Goal: Information Seeking & Learning: Learn about a topic

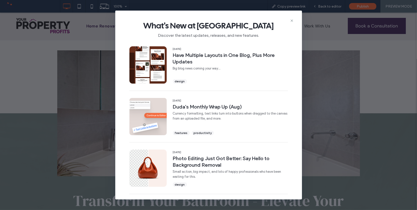
click at [77, 74] on div "What's New at [GEOGRAPHIC_DATA] Discover the latest updates, releases, and new …" at bounding box center [208, 105] width 417 height 210
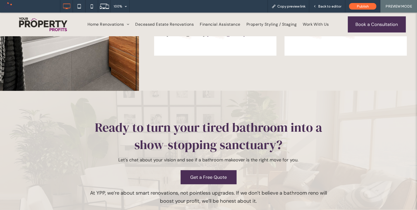
scroll to position [1356, 0]
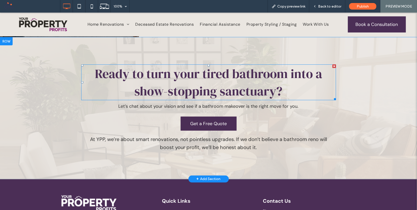
click at [165, 81] on span "Ready to turn your tired bathroom into a show-stopping sanctuary?" at bounding box center [208, 82] width 227 height 35
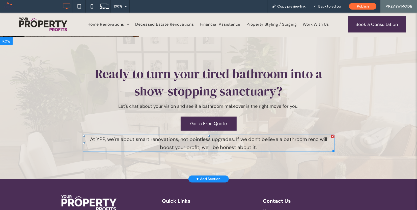
click at [107, 135] on p "At YPP, we’re about smart renovations, not pointless upgrades. If we don’t beli…" at bounding box center [209, 143] width 252 height 16
click at [126, 136] on span "At YPP, we’re about smart renovations, not pointless upgrades. If we don’t beli…" at bounding box center [208, 143] width 237 height 15
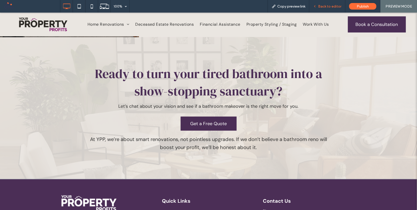
click at [325, 8] on div "Back to editor" at bounding box center [327, 6] width 36 height 13
click at [318, 4] on div "Back to editor" at bounding box center [327, 6] width 36 height 4
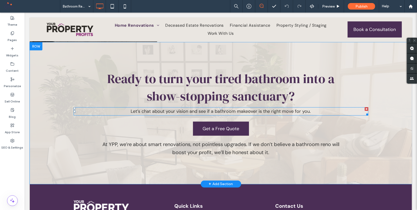
click at [190, 108] on span "Let’s chat about your vision and see if a bathroom makeover is the right move f…" at bounding box center [221, 111] width 180 height 6
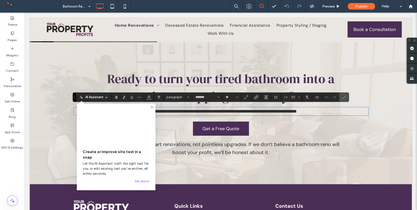
click at [201, 148] on span "At YPP, we’re about smart renovations, not pointless upgrades. If we don’t beli…" at bounding box center [220, 148] width 237 height 15
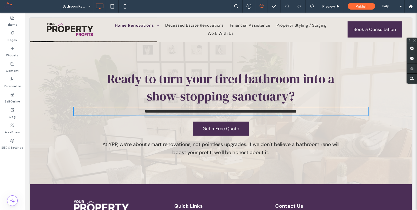
type input "*******"
type input "**"
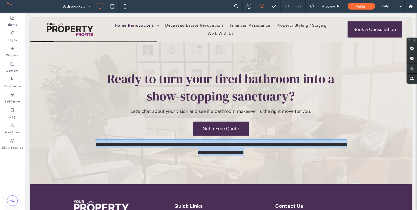
click at [201, 148] on span "**********" at bounding box center [222, 148] width 252 height 13
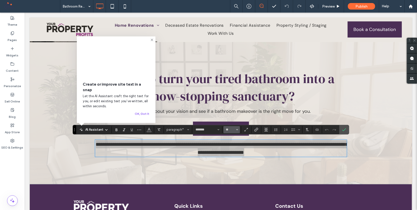
click at [230, 128] on input "**" at bounding box center [230, 130] width 10 height 4
click at [227, 187] on label "18" at bounding box center [231, 187] width 16 height 7
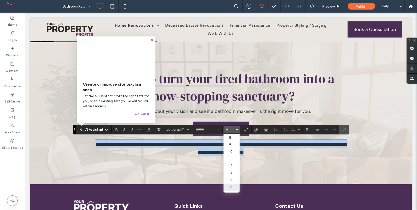
type input "**"
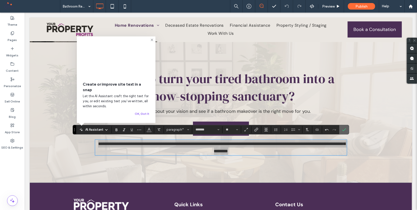
click at [342, 131] on icon "Confirm" at bounding box center [344, 130] width 4 height 4
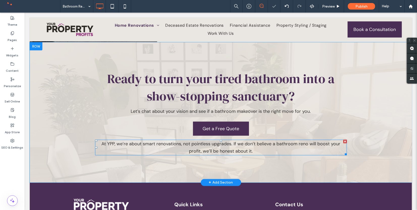
click at [193, 149] on p "At YPP, we’re about smart renovations, not pointless upgrades. If we don’t beli…" at bounding box center [221, 147] width 252 height 15
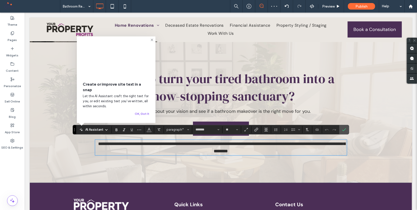
click at [220, 108] on span "Let’s chat about your vision and see if a bathroom makeover is the right move f…" at bounding box center [221, 111] width 180 height 6
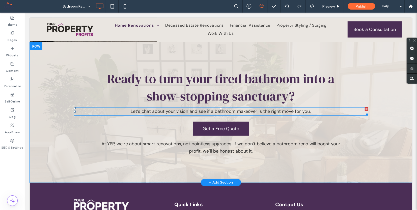
click at [212, 108] on span "Let’s chat about your vision and see if a bathroom makeover is the right move f…" at bounding box center [221, 111] width 180 height 6
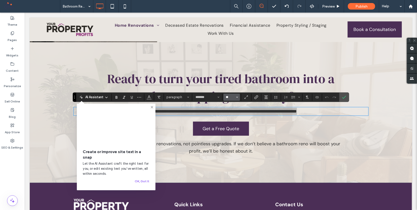
click at [228, 95] on input "**" at bounding box center [230, 97] width 10 height 4
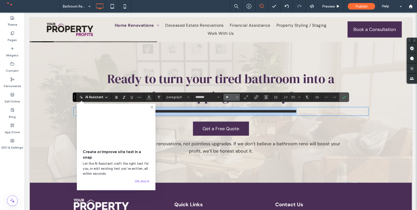
type input "**"
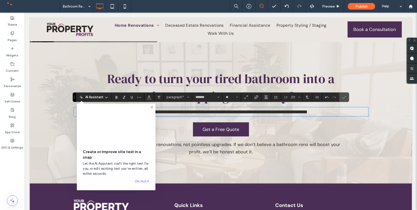
click at [220, 146] on p "At YPP, we’re about smart renovations, not pointless upgrades. If we don’t beli…" at bounding box center [221, 148] width 252 height 15
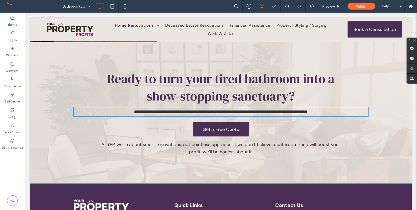
click at [220, 146] on p "At YPP, we’re about smart renovations, not pointless upgrades. If we don’t beli…" at bounding box center [221, 148] width 252 height 15
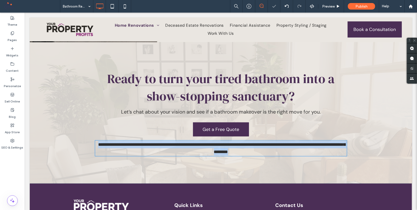
click at [220, 146] on p "**********" at bounding box center [221, 148] width 252 height 15
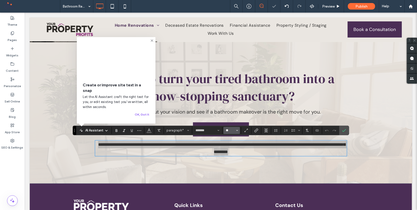
click at [226, 133] on input "**" at bounding box center [230, 131] width 10 height 4
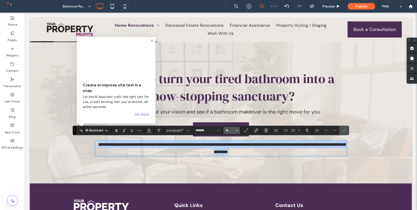
type input "**"
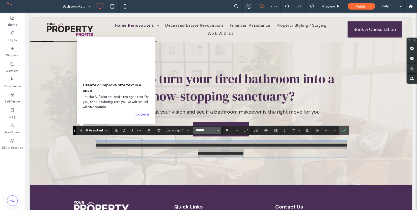
click at [209, 132] on input "*******" at bounding box center [205, 131] width 21 height 4
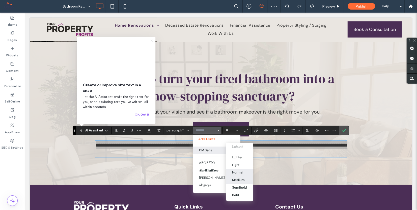
click at [237, 178] on div "Medium" at bounding box center [238, 180] width 13 height 4
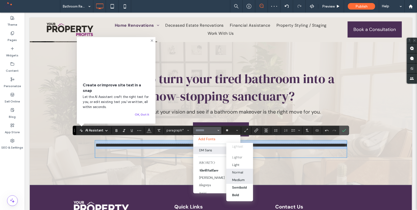
type input "*******"
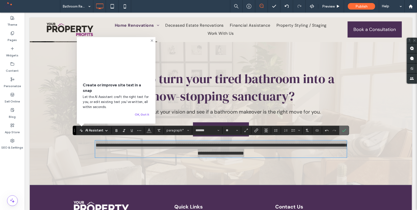
click at [344, 131] on icon "Confirm" at bounding box center [344, 131] width 4 height 4
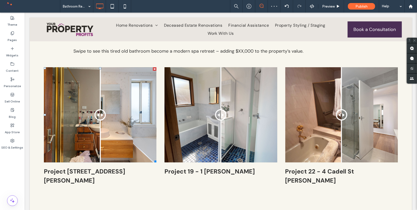
scroll to position [1007, 0]
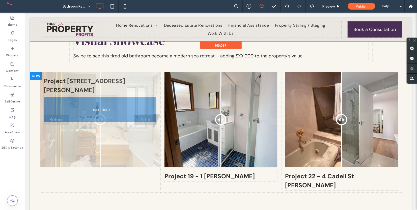
drag, startPoint x: 106, startPoint y: 117, endPoint x: 84, endPoint y: 120, distance: 22.3
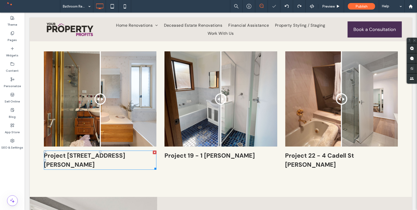
scroll to position [1007, 0]
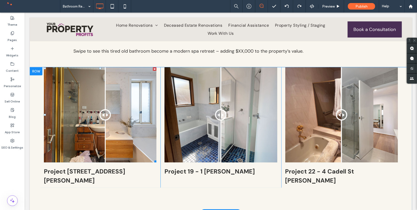
drag, startPoint x: 100, startPoint y: 113, endPoint x: 103, endPoint y: 124, distance: 11.8
click at [103, 121] on div at bounding box center [104, 114] width 11 height 11
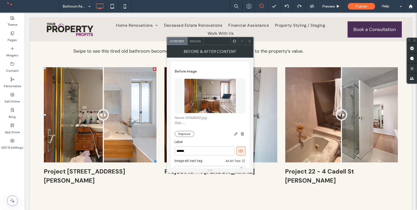
click at [250, 40] on icon at bounding box center [250, 41] width 4 height 4
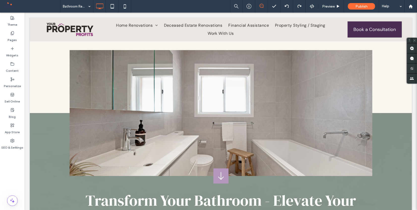
scroll to position [0, 0]
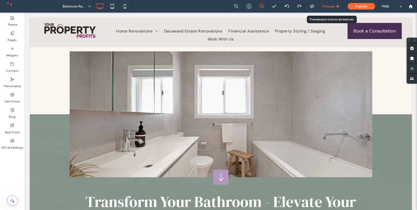
click at [329, 10] on div "Preview" at bounding box center [331, 6] width 26 height 13
click at [331, 6] on span "Preview" at bounding box center [328, 6] width 13 height 4
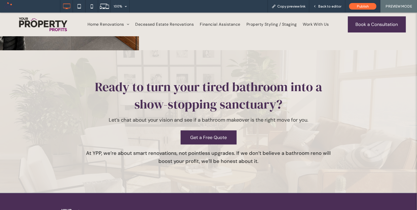
scroll to position [1342, 0]
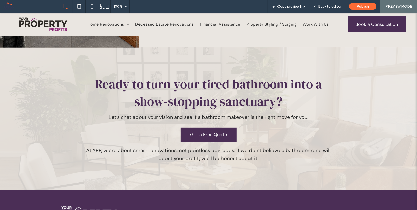
click at [140, 114] on span "Let’s chat about your vision and see if a bathroom makeover is the right move f…" at bounding box center [208, 117] width 199 height 7
click at [166, 114] on span "Let’s chat about your vision and see if a bathroom makeover is the right move f…" at bounding box center [208, 117] width 199 height 7
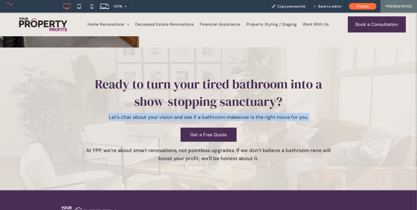
click at [166, 114] on span "Let’s chat about your vision and see if a bathroom makeover is the right move f…" at bounding box center [208, 117] width 199 height 7
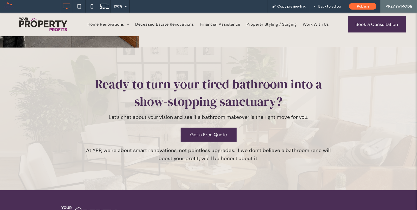
click at [155, 147] on span "At YPP, we’re about smart renovations, not pointless upgrades. If we don’t beli…" at bounding box center [208, 154] width 245 height 15
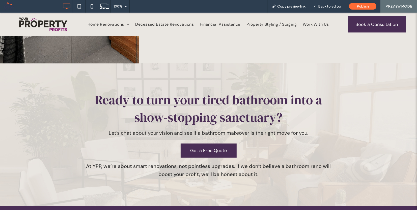
scroll to position [1326, 0]
click at [181, 163] on span "At YPP, we’re about smart renovations, not pointless upgrades. If we don’t beli…" at bounding box center [208, 170] width 245 height 15
click at [196, 183] on div "Ready to turn your tired bathroom into a show-stopping sanctuary? Let’s chat ab…" at bounding box center [208, 135] width 417 height 143
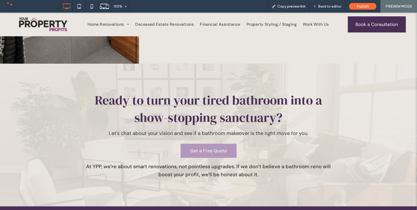
click at [198, 144] on link "Get a Free Quote" at bounding box center [209, 151] width 56 height 14
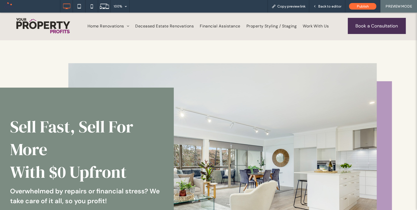
click at [42, 31] on img at bounding box center [43, 26] width 54 height 16
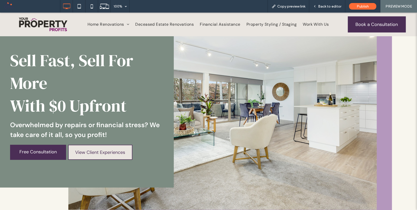
scroll to position [76, 0]
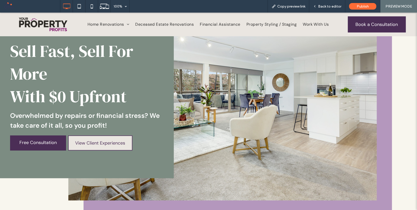
click at [92, 128] on span "Overwhelmed by repairs or financial stress? We take care of it all, so you prof…" at bounding box center [85, 120] width 150 height 18
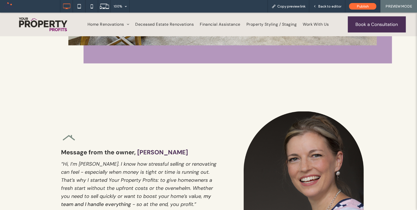
scroll to position [0, 0]
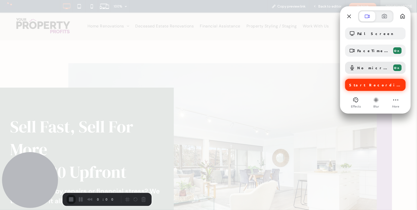
click at [363, 86] on span "Start Recording" at bounding box center [375, 85] width 53 height 5
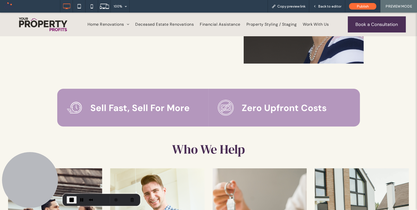
scroll to position [404, 0]
click at [132, 108] on strong "Sell Fast, Sell For More" at bounding box center [140, 108] width 99 height 12
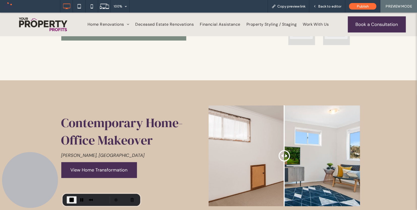
scroll to position [1195, 0]
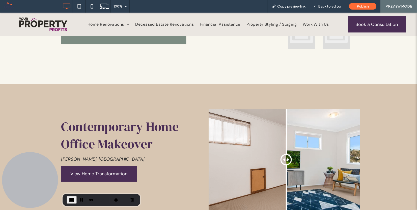
drag, startPoint x: 283, startPoint y: 145, endPoint x: 286, endPoint y: 148, distance: 3.8
click at [286, 154] on div at bounding box center [285, 159] width 11 height 11
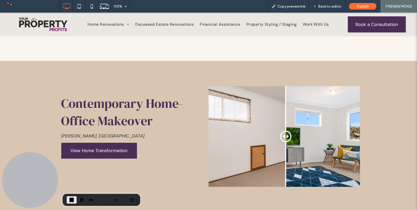
scroll to position [1216, 0]
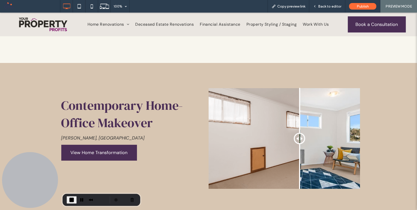
drag, startPoint x: 289, startPoint y: 121, endPoint x: 299, endPoint y: 122, distance: 9.4
click at [299, 133] on div at bounding box center [298, 138] width 11 height 11
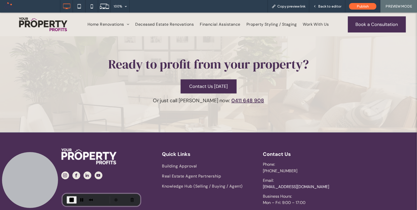
scroll to position [2211, 0]
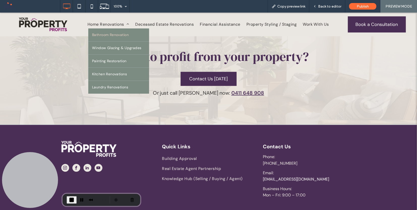
click at [106, 34] on span "Bathroom Renovation" at bounding box center [110, 34] width 37 height 5
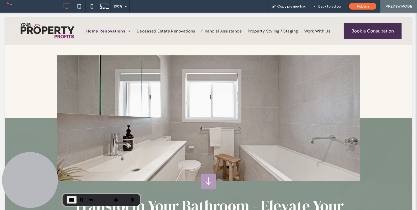
scroll to position [0, 0]
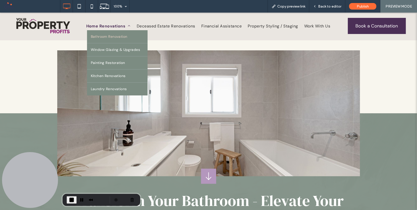
click at [103, 26] on span "Home Renovations" at bounding box center [108, 26] width 44 height 6
click at [97, 24] on span "Home Renovations" at bounding box center [108, 26] width 44 height 6
click at [102, 26] on span "Home Renovations" at bounding box center [108, 26] width 44 height 6
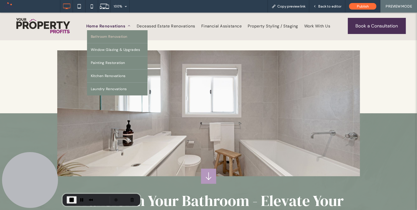
click at [102, 25] on span "Home Renovations" at bounding box center [108, 26] width 44 height 6
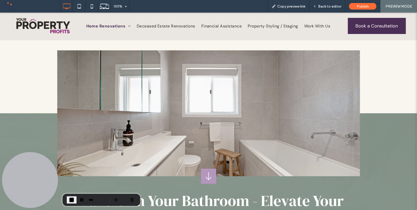
click at [44, 26] on img at bounding box center [43, 26] width 54 height 16
click at [44, 26] on div at bounding box center [208, 105] width 417 height 210
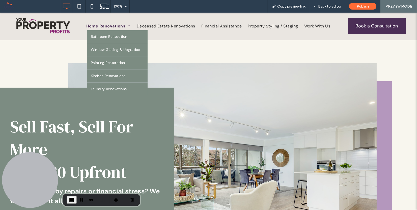
click at [107, 24] on span "Home Renovations" at bounding box center [108, 26] width 44 height 6
click at [101, 24] on span "Home Renovations" at bounding box center [108, 26] width 44 height 6
click at [107, 36] on span "Bathroom Renovation" at bounding box center [110, 36] width 37 height 5
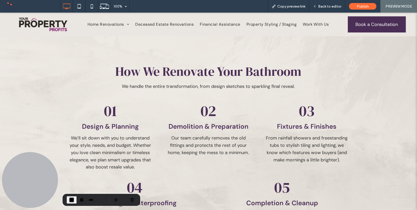
scroll to position [553, 0]
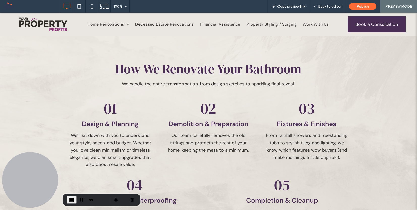
click at [163, 85] on span "We handle the entire transformation, from design sketches to sparkling final re…" at bounding box center [208, 84] width 173 height 6
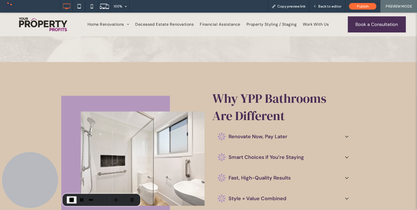
scroll to position [746, 0]
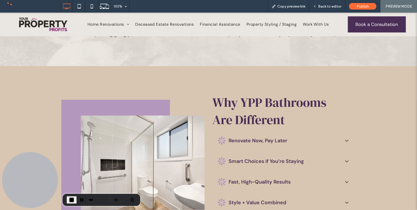
click at [252, 146] on div "Renovate Now, Pay Later" at bounding box center [284, 140] width 143 height 18
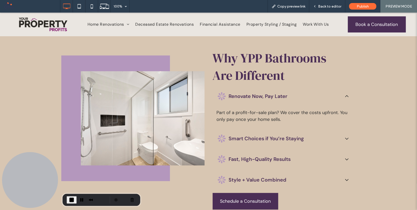
scroll to position [790, 0]
click at [247, 138] on span "Smart Choices if You’re Staying" at bounding box center [284, 139] width 111 height 8
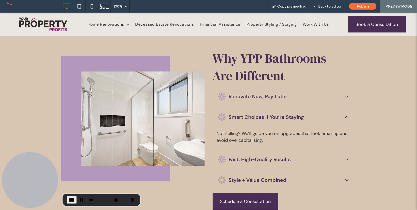
click at [247, 165] on div "Fast, High-Quality Results" at bounding box center [284, 159] width 143 height 18
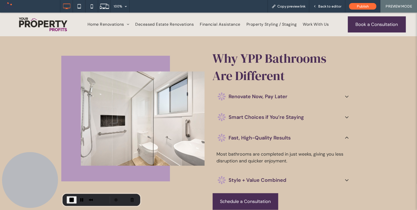
click at [243, 186] on div "Style + Value Combined" at bounding box center [284, 180] width 143 height 18
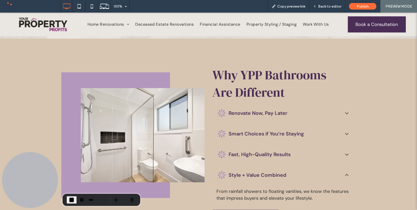
scroll to position [772, 0]
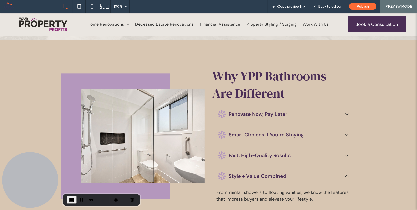
click at [238, 121] on div "Renovate Now, Pay Later" at bounding box center [284, 114] width 143 height 18
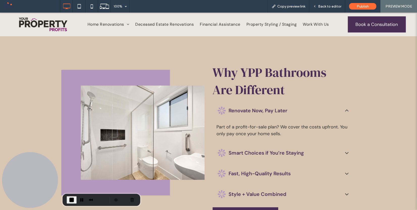
scroll to position [754, 0]
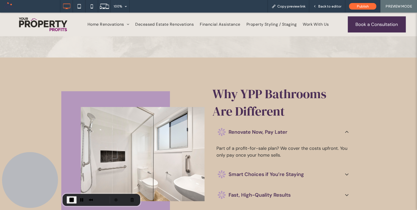
click at [241, 154] on p "Part of a profit-for-sale plan? We cover the costs upfront. You only pay once y…" at bounding box center [284, 152] width 135 height 14
click at [237, 135] on h3 "Renovate Now, Pay Later" at bounding box center [278, 132] width 123 height 10
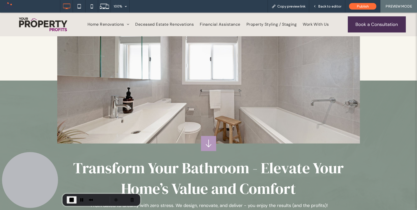
scroll to position [0, 0]
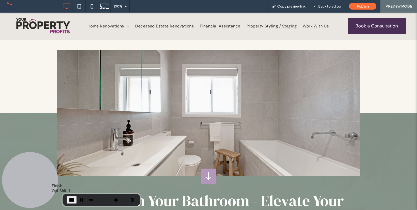
click at [70, 200] on span "End Recording" at bounding box center [72, 200] width 6 height 6
